Goal: Use online tool/utility: Utilize a website feature to perform a specific function

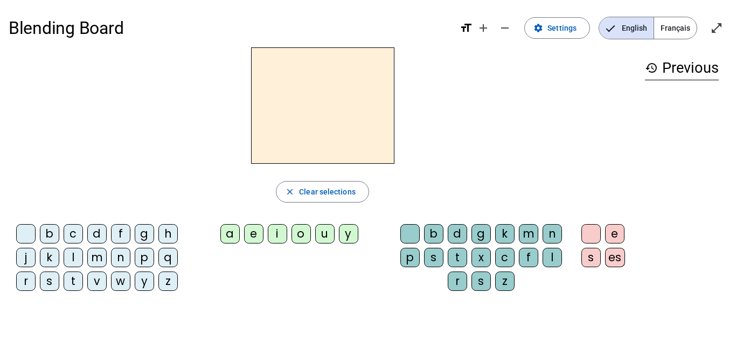
click at [227, 235] on div "a" at bounding box center [229, 233] width 19 height 19
click at [499, 148] on div "a" at bounding box center [323, 105] width 628 height 116
click at [406, 188] on div "close Clear selections" at bounding box center [323, 192] width 628 height 22
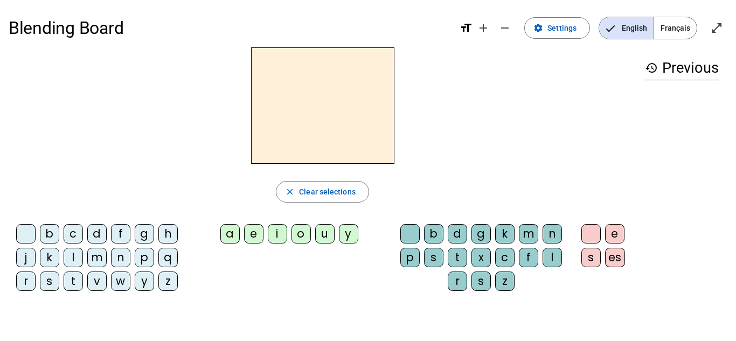
click at [26, 261] on div "j" at bounding box center [25, 257] width 19 height 19
click at [98, 231] on div "d" at bounding box center [96, 233] width 19 height 19
click at [94, 257] on div "m" at bounding box center [96, 257] width 19 height 19
click at [75, 257] on div "l" at bounding box center [73, 257] width 19 height 19
drag, startPoint x: 690, startPoint y: 104, endPoint x: 675, endPoint y: 109, distance: 15.7
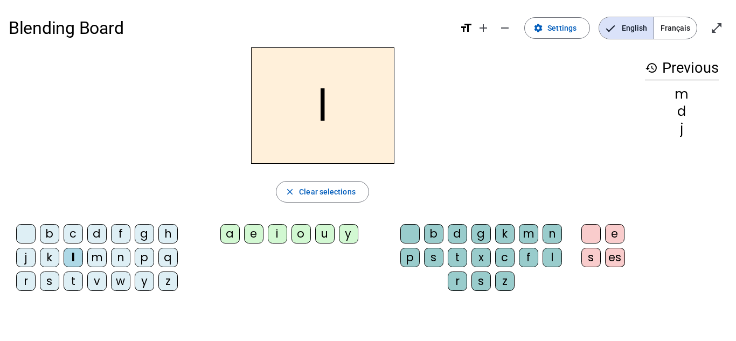
click at [684, 105] on div "d" at bounding box center [682, 111] width 74 height 13
click at [675, 109] on div "d" at bounding box center [682, 111] width 74 height 13
click at [681, 117] on div "d" at bounding box center [682, 111] width 74 height 13
drag, startPoint x: 681, startPoint y: 119, endPoint x: 680, endPoint y: 127, distance: 8.2
click at [681, 122] on div "j" at bounding box center [682, 128] width 74 height 13
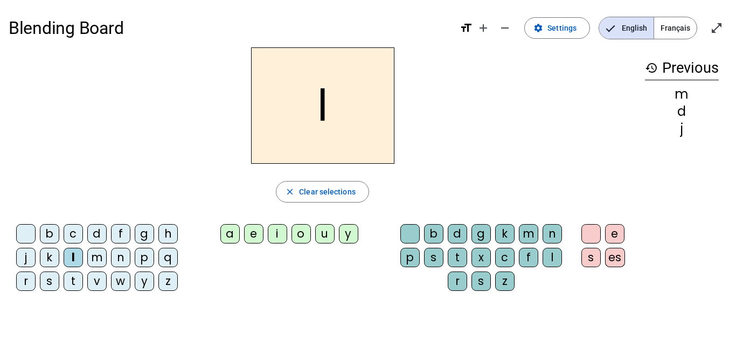
click at [484, 248] on div "x" at bounding box center [480, 257] width 19 height 19
click at [414, 247] on letter-bubble at bounding box center [412, 236] width 24 height 24
click at [457, 253] on div "t" at bounding box center [457, 257] width 19 height 19
drag, startPoint x: 456, startPoint y: 254, endPoint x: 448, endPoint y: 254, distance: 8.1
click at [454, 254] on div "t" at bounding box center [457, 257] width 19 height 19
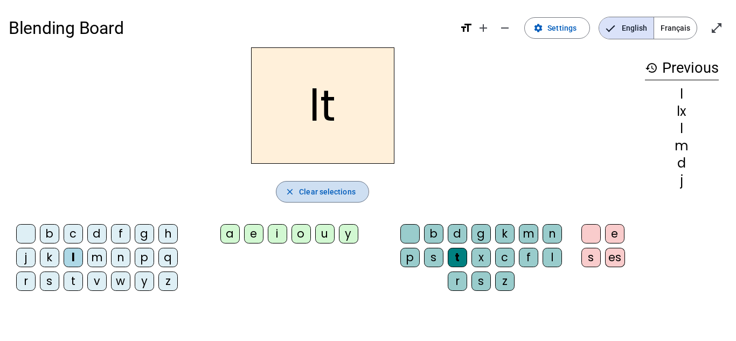
click at [291, 190] on mat-icon "close" at bounding box center [290, 192] width 10 height 10
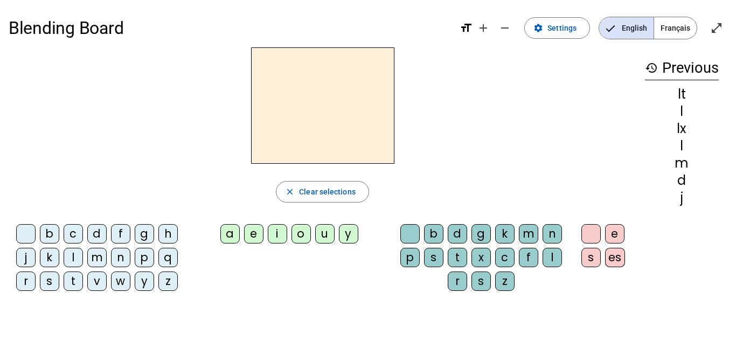
drag, startPoint x: 73, startPoint y: 255, endPoint x: 91, endPoint y: 257, distance: 17.9
click at [75, 256] on div "l" at bounding box center [73, 257] width 19 height 19
click at [261, 232] on div "e" at bounding box center [253, 233] width 19 height 19
